Goal: Complete application form

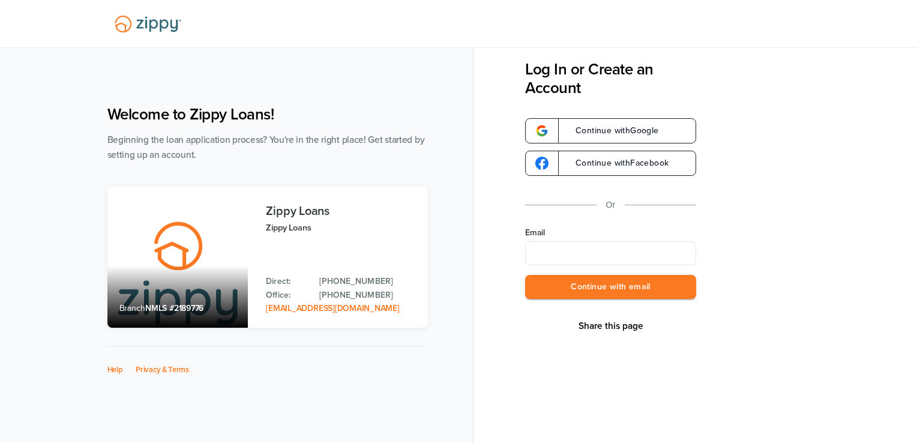
click at [544, 256] on input "Email" at bounding box center [610, 253] width 171 height 24
type input "**********"
click at [636, 298] on button "Continue with email" at bounding box center [610, 287] width 171 height 25
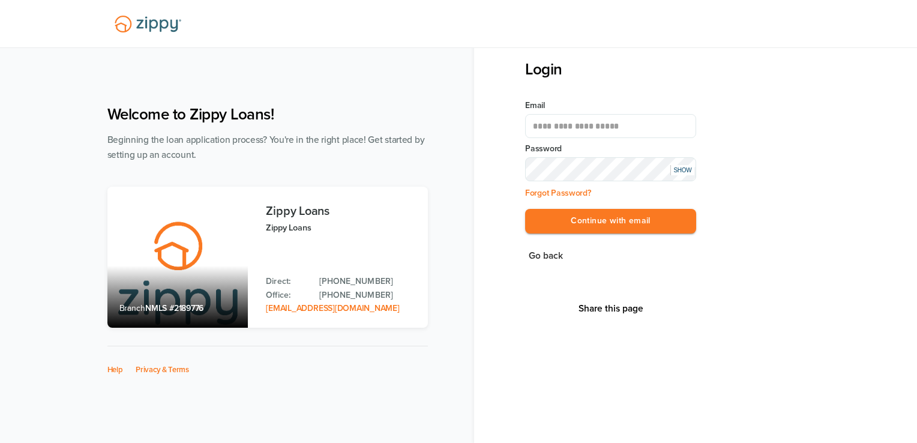
click at [685, 172] on div "SHOW" at bounding box center [682, 170] width 24 height 10
click at [685, 172] on div "HIDE" at bounding box center [682, 170] width 24 height 10
click at [629, 223] on button "Continue with email" at bounding box center [610, 221] width 171 height 25
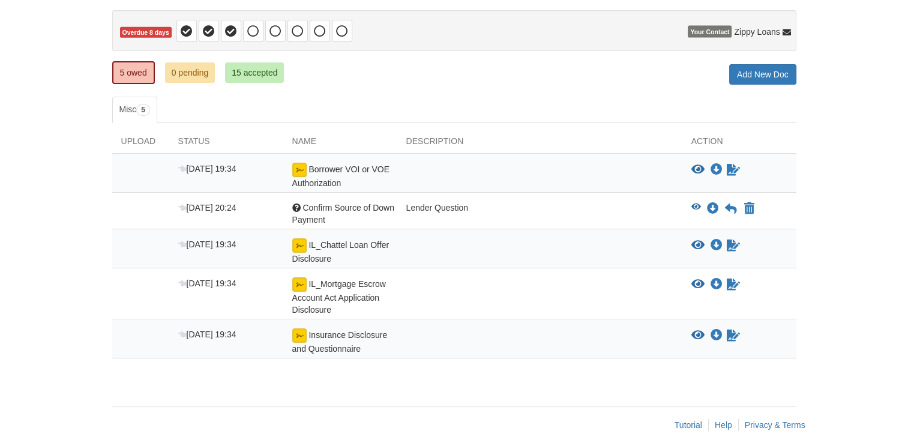
scroll to position [120, 0]
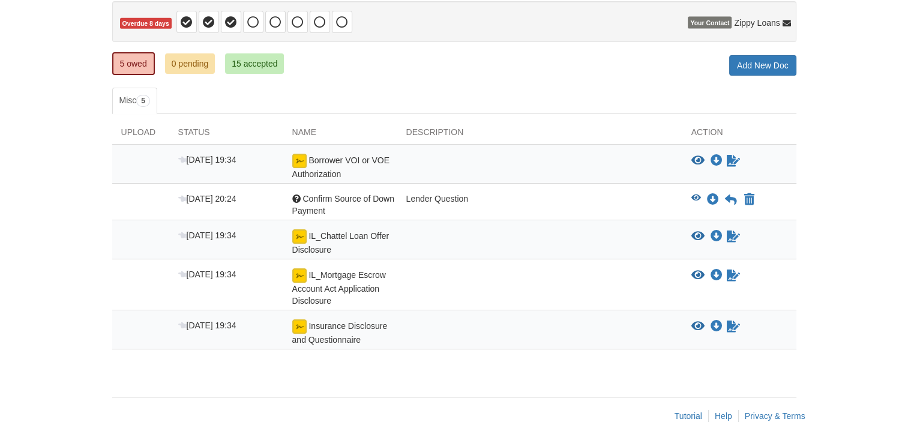
click at [341, 208] on div "Question Confirm Source of Down Payment" at bounding box center [340, 205] width 114 height 24
click at [347, 200] on span "Confirm Source of Down Payment" at bounding box center [343, 205] width 102 height 22
click at [694, 197] on icon "View Confirm Source of Down Payment" at bounding box center [696, 198] width 10 height 8
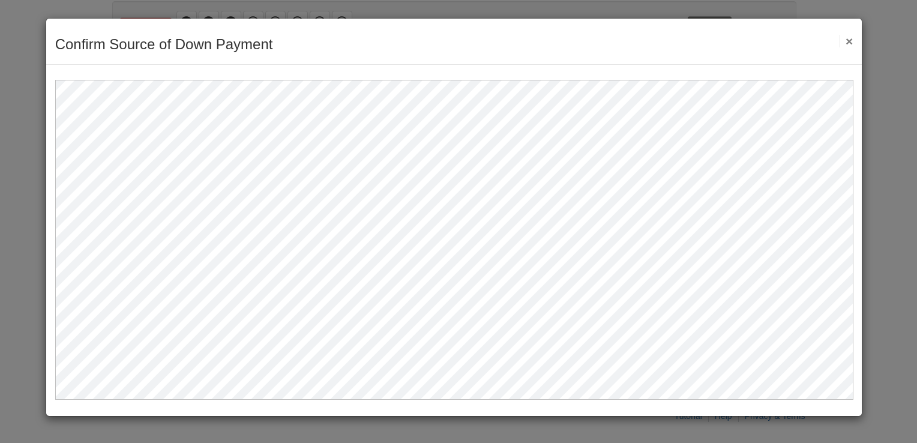
click at [851, 41] on button "×" at bounding box center [846, 41] width 14 height 13
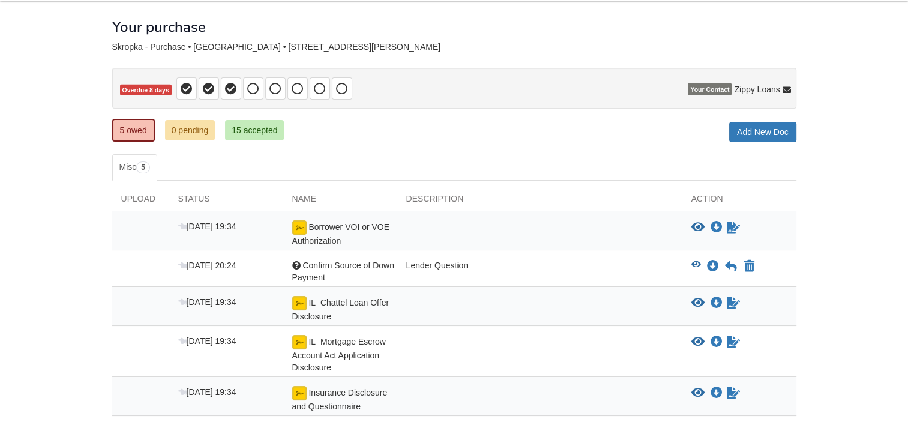
scroll to position [0, 0]
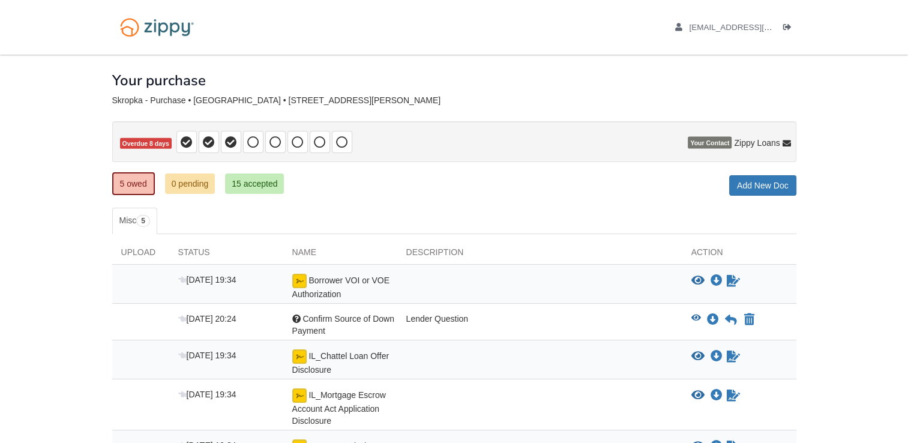
click at [710, 143] on span "Your Contact" at bounding box center [710, 143] width 44 height 12
click at [782, 140] on icon at bounding box center [786, 144] width 8 height 8
click at [860, 172] on body "gskrop0117@gmail.com Logout" at bounding box center [454, 283] width 908 height 566
click at [790, 29] on icon "Log out" at bounding box center [787, 27] width 8 height 8
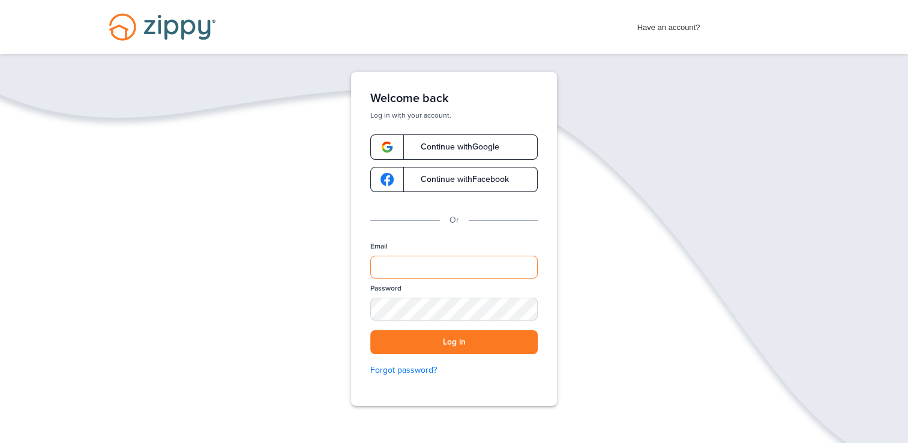
type input "**********"
click at [456, 344] on button "Log in" at bounding box center [453, 342] width 167 height 25
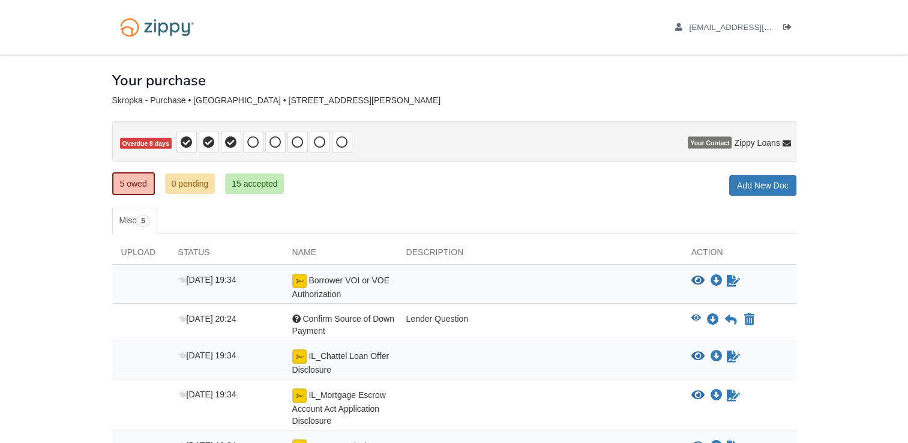
click at [399, 287] on div at bounding box center [539, 287] width 285 height 26
click at [217, 278] on span "[DATE] 19:34" at bounding box center [207, 280] width 58 height 10
click at [736, 284] on icon "Sign Form" at bounding box center [733, 281] width 13 height 12
click at [188, 143] on icon at bounding box center [187, 142] width 12 height 12
click at [211, 138] on icon at bounding box center [209, 142] width 12 height 12
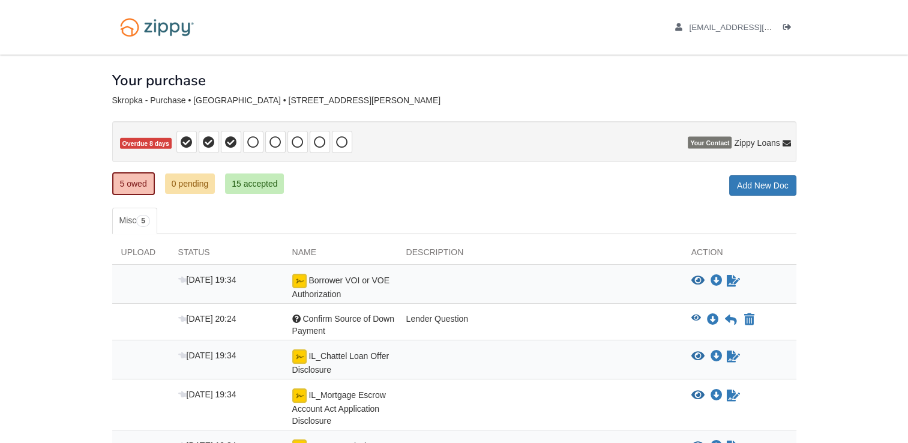
click at [211, 138] on icon at bounding box center [209, 142] width 12 height 12
click at [225, 139] on icon at bounding box center [231, 142] width 12 height 12
click at [335, 288] on span "Borrower VOI or VOE Authorization" at bounding box center [340, 286] width 97 height 23
click at [729, 281] on icon "Sign Form" at bounding box center [733, 281] width 13 height 12
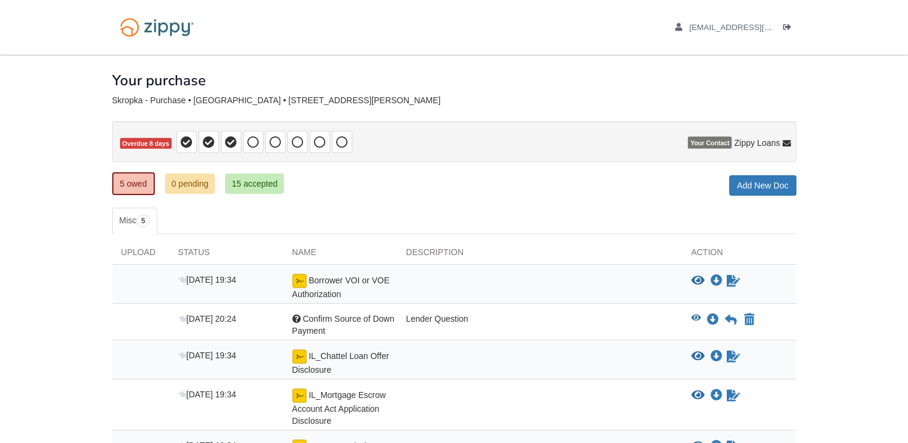
click at [785, 146] on icon at bounding box center [786, 144] width 8 height 8
click at [739, 116] on link "[EMAIL_ADDRESS][DOMAIN_NAME]" at bounding box center [752, 121] width 64 height 19
click at [712, 322] on icon "Download Confirm Source of Down Payment" at bounding box center [713, 320] width 12 height 12
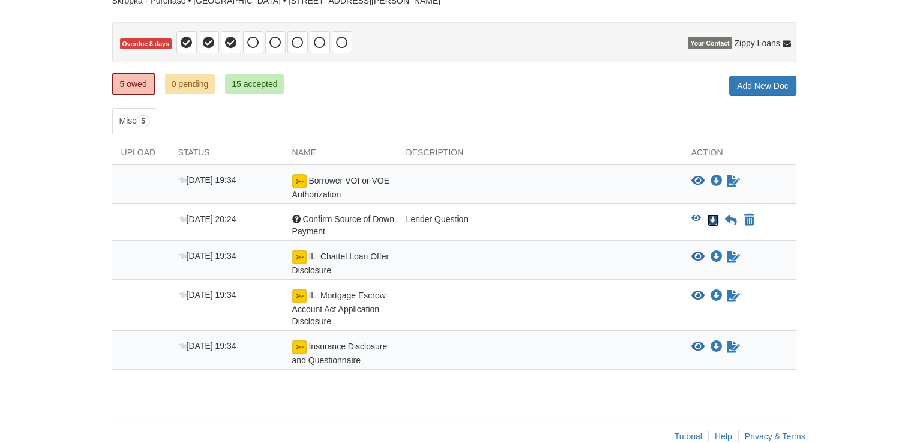
scroll to position [120, 0]
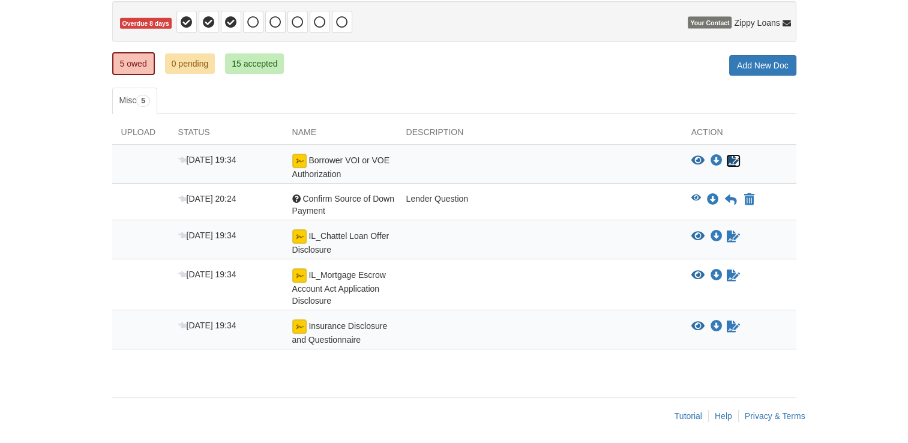
click at [737, 157] on icon "Sign Form" at bounding box center [733, 161] width 13 height 12
click at [785, 26] on icon at bounding box center [786, 24] width 8 height 8
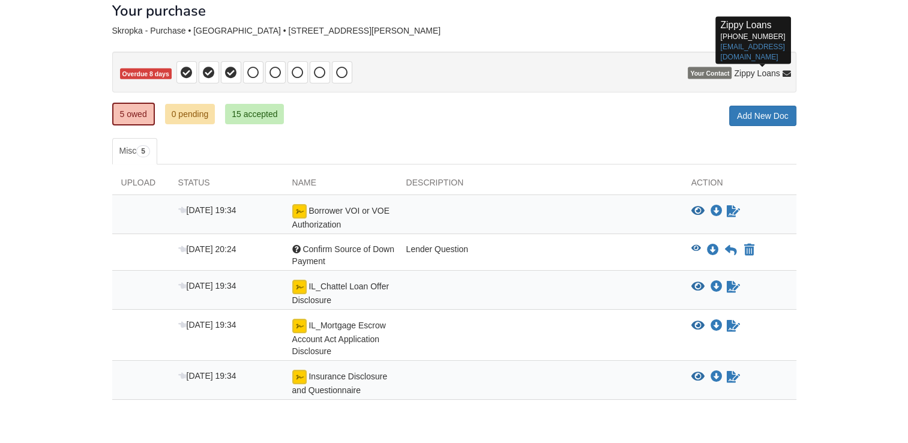
scroll to position [0, 0]
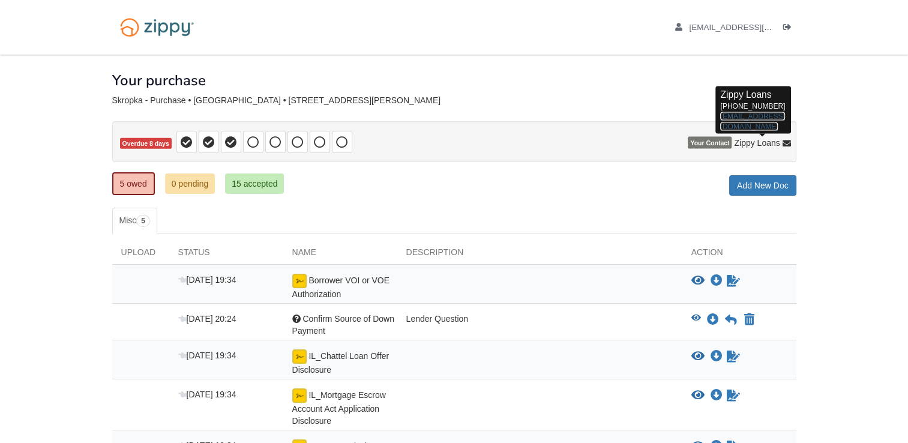
click at [751, 115] on link "zippyguide@zippymh.com" at bounding box center [752, 121] width 64 height 19
click at [785, 143] on icon at bounding box center [786, 144] width 8 height 8
click at [784, 141] on icon at bounding box center [786, 144] width 8 height 8
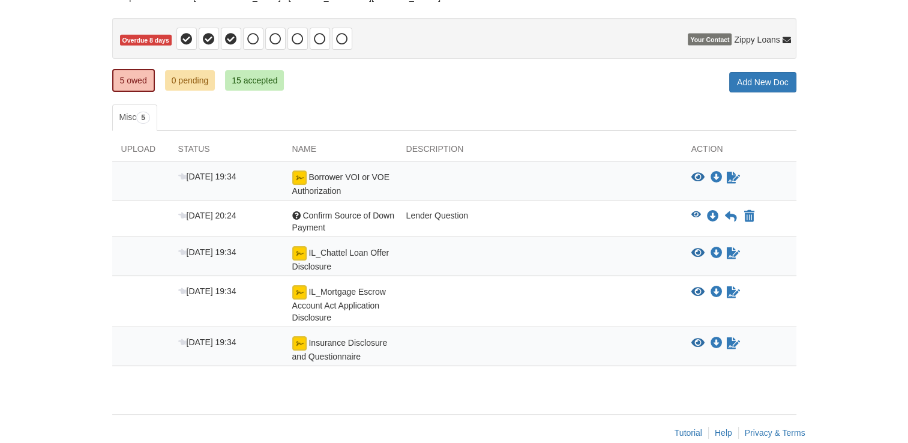
scroll to position [104, 0]
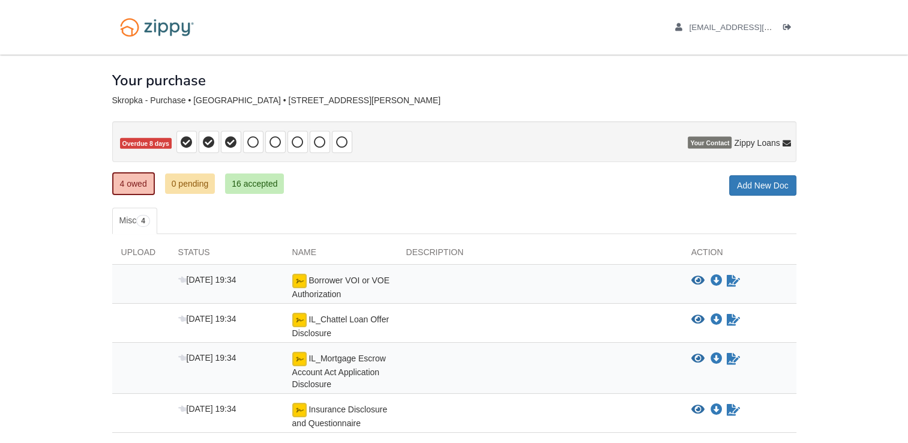
scroll to position [84, 0]
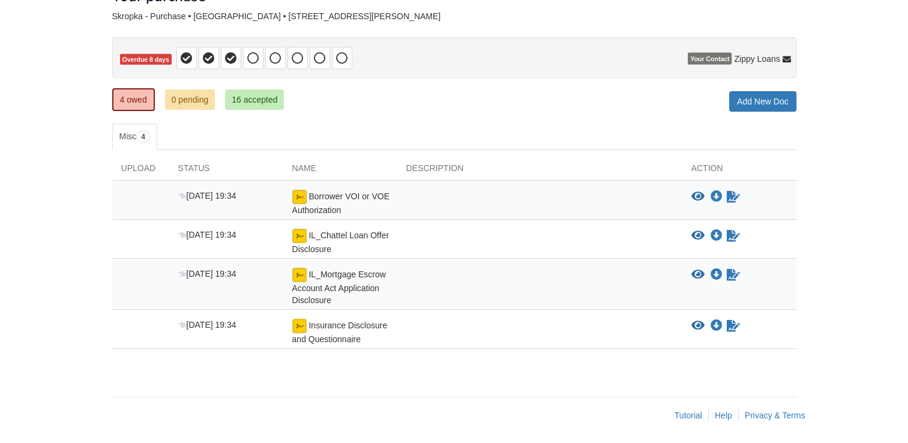
click at [367, 197] on span "Borrower VOI or VOE Authorization" at bounding box center [340, 202] width 97 height 23
click at [737, 200] on icon "Sign Form" at bounding box center [733, 197] width 13 height 12
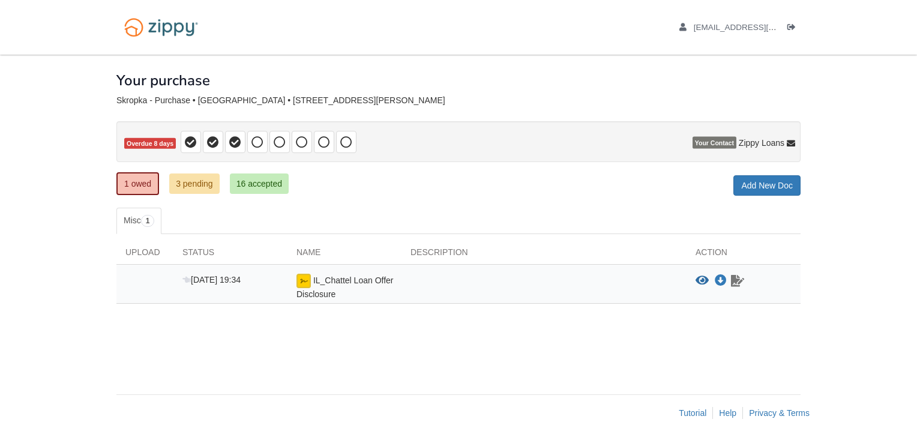
click at [738, 280] on icon "Waiting for your co-borrower to e-sign" at bounding box center [737, 281] width 13 height 12
click at [722, 283] on icon "Download IL_Chattel Loan Offer Disclosure" at bounding box center [721, 281] width 12 height 12
click at [740, 283] on icon "Waiting for your co-borrower to e-sign" at bounding box center [737, 281] width 13 height 12
